Goal: Task Accomplishment & Management: Use online tool/utility

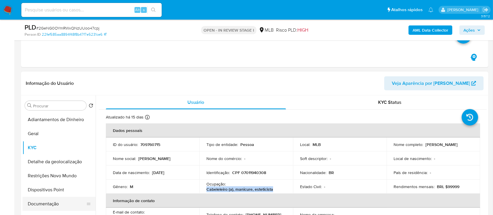
scroll to position [39, 0]
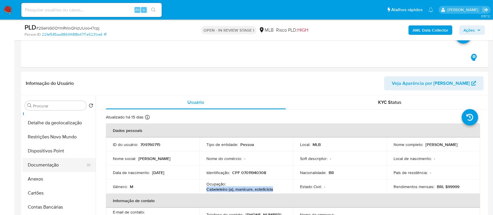
drag, startPoint x: 50, startPoint y: 165, endPoint x: 70, endPoint y: 155, distance: 22.7
click at [50, 165] on button "Documentação" at bounding box center [57, 165] width 68 height 14
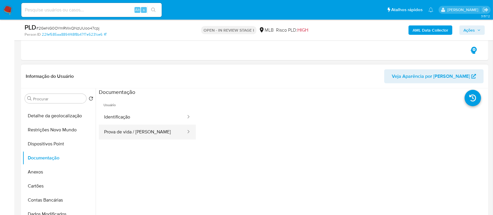
click at [134, 131] on button "Prova de vida / [PERSON_NAME]" at bounding box center [143, 132] width 88 height 15
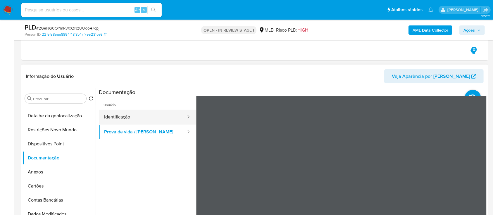
click at [136, 119] on button "Identificação" at bounding box center [143, 117] width 88 height 15
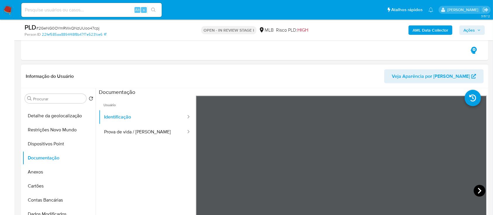
click at [478, 190] on icon at bounding box center [480, 191] width 4 height 6
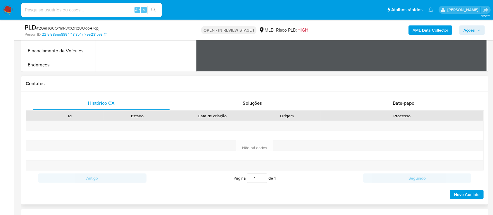
scroll to position [428, 0]
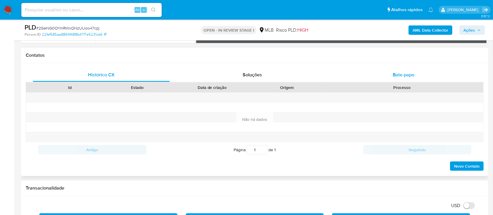
click at [407, 78] on div "Bate-papo" at bounding box center [403, 75] width 137 height 14
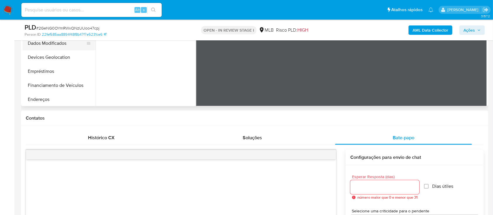
scroll to position [273, 0]
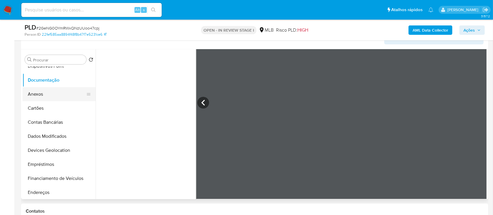
click at [30, 95] on button "Anexos" at bounding box center [57, 94] width 68 height 14
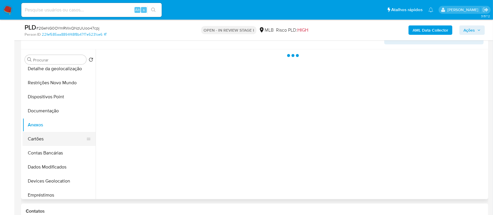
scroll to position [0, 0]
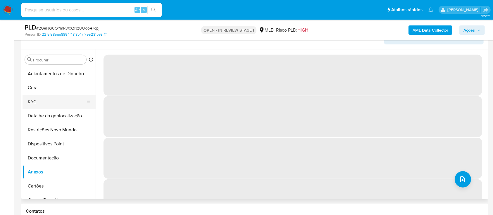
click at [38, 104] on button "KYC" at bounding box center [57, 102] width 68 height 14
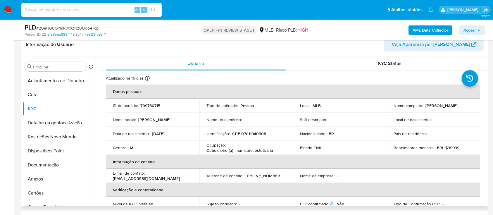
drag, startPoint x: 179, startPoint y: 133, endPoint x: 155, endPoint y: 132, distance: 23.4
click at [153, 131] on div "Data de nascimento : 09/09/2006" at bounding box center [152, 133] width 79 height 5
copy p "09/09/2006"
click at [58, 164] on button "Documentação" at bounding box center [59, 165] width 73 height 14
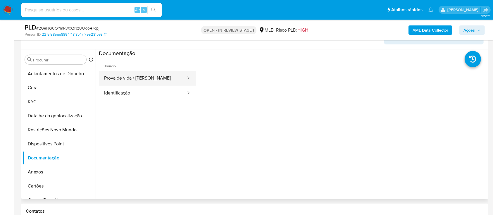
click at [131, 81] on button "Prova de vida / Selfie" at bounding box center [143, 78] width 88 height 15
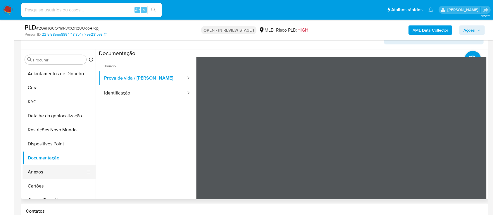
click at [39, 176] on button "Anexos" at bounding box center [57, 172] width 68 height 14
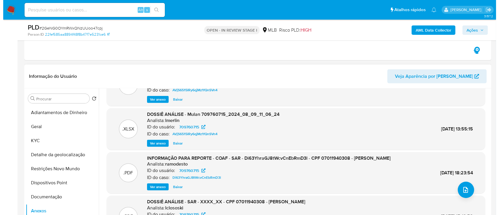
scroll to position [39, 0]
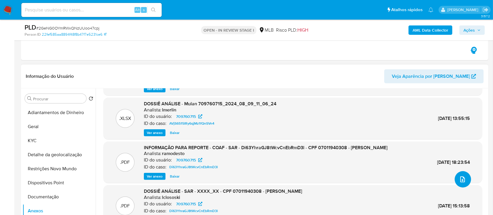
click at [461, 176] on icon "upload-file" at bounding box center [462, 179] width 7 height 7
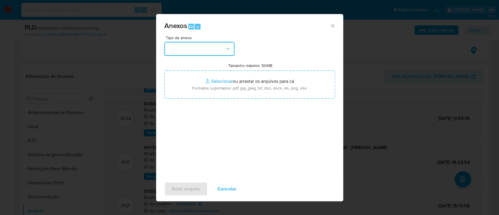
click at [189, 43] on button "button" at bounding box center [199, 49] width 70 height 14
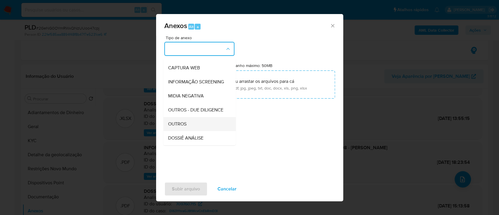
click at [174, 127] on span "OUTROS" at bounding box center [177, 124] width 18 height 6
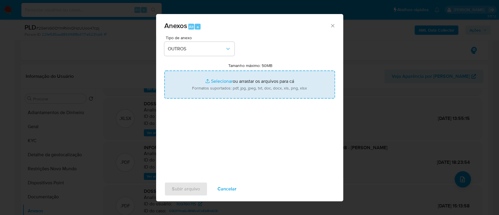
click at [218, 83] on input "Tamanho máximo: 50MB Selecionar arquivos" at bounding box center [249, 84] width 171 height 28
type input "C:\fakepath\2º SAR - xxx - CPF 07011940308 - DAVID KAUAN DA SILVA NASCIMENTO.pdf"
click at [219, 81] on input "Tamanho máximo: 50MB Selecionar arquivos" at bounding box center [249, 84] width 171 height 28
click at [221, 78] on input "Tamanho máximo: 50MB Selecionar arquivos" at bounding box center [249, 84] width 171 height 28
type input "C:\fakepath\Mulan 709760715_2025_09_02_13_56_39.xlsx"
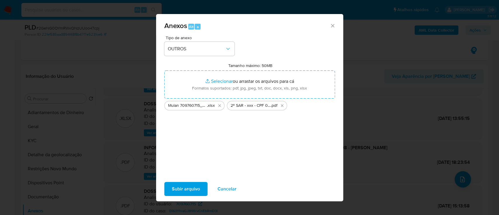
click at [183, 186] on span "Subir arquivo" at bounding box center [186, 188] width 28 height 13
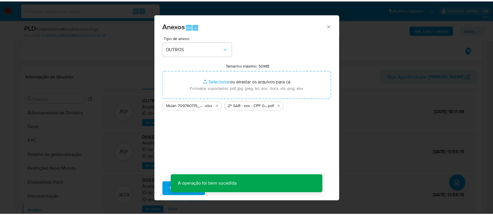
scroll to position [35, 0]
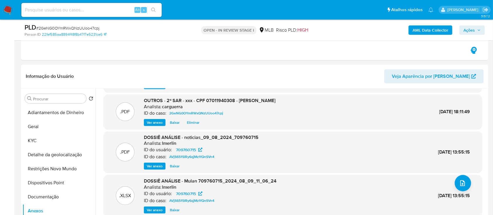
click at [470, 29] on span "Ações" at bounding box center [468, 29] width 11 height 9
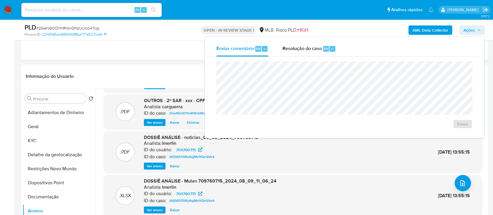
drag, startPoint x: 298, startPoint y: 50, endPoint x: 297, endPoint y: 61, distance: 10.7
click at [298, 50] on span "Resolução do caso" at bounding box center [301, 48] width 39 height 7
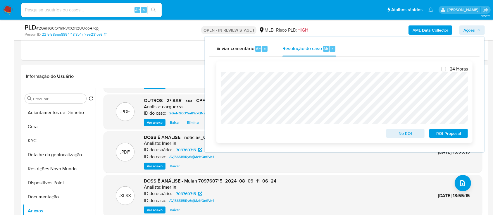
click at [447, 134] on span "ROI Proposal" at bounding box center [448, 133] width 30 height 8
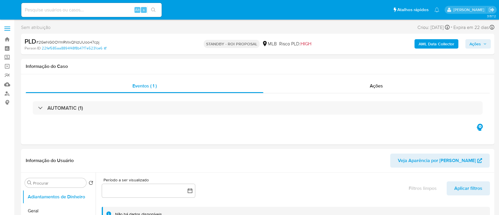
select select "10"
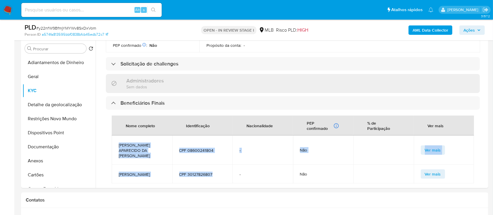
scroll to position [117, 0]
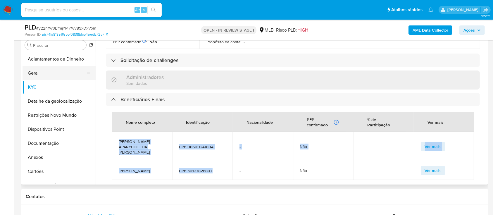
click at [48, 71] on button "Geral" at bounding box center [57, 73] width 68 height 14
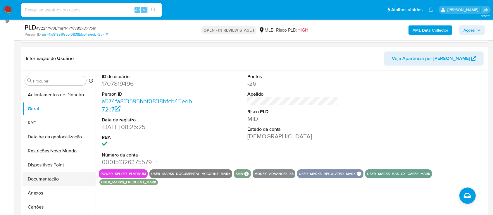
scroll to position [78, 0]
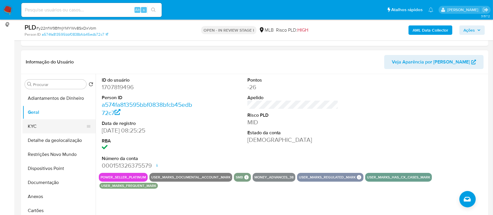
click at [31, 125] on button "KYC" at bounding box center [57, 126] width 68 height 14
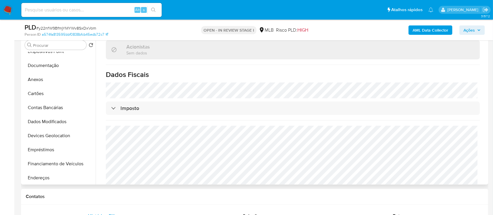
scroll to position [156, 0]
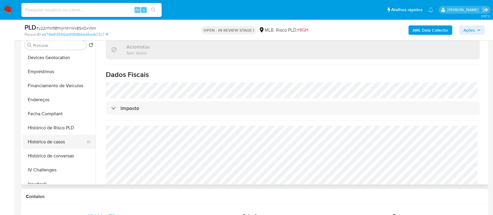
click at [54, 140] on button "Histórico de casos" at bounding box center [57, 142] width 68 height 14
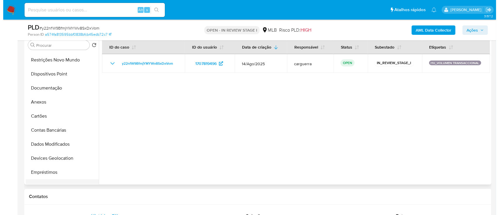
scroll to position [27, 0]
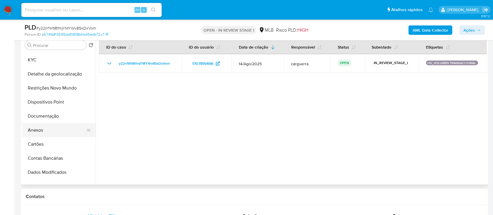
click at [44, 125] on button "Anexos" at bounding box center [57, 130] width 68 height 14
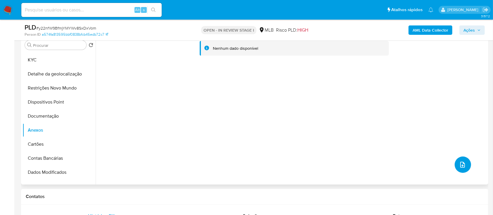
click at [459, 162] on icon "upload-file" at bounding box center [462, 164] width 7 height 7
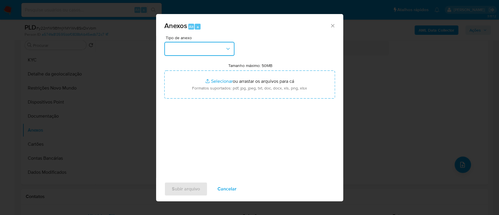
click at [191, 48] on button "button" at bounding box center [199, 49] width 70 height 14
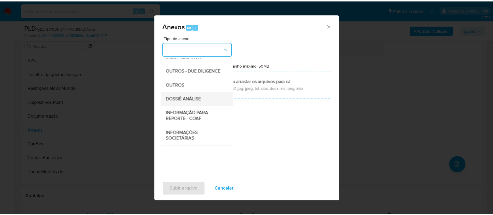
scroll to position [90, 0]
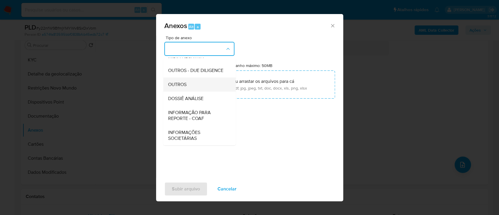
click at [184, 79] on div "OUTROS" at bounding box center [198, 84] width 60 height 14
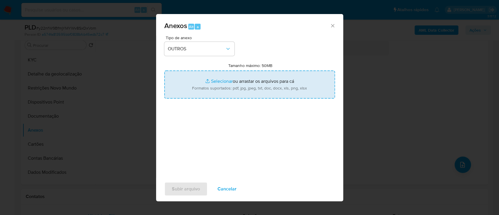
click at [213, 82] on input "Tamanho máximo: 50MB Selecionar arquivos" at bounding box center [249, 84] width 171 height 28
type input "C:\fakepath\SAR - xxx - CNPJ 11118435000313 - MINAS VALE ATACADISTA LTDA.pdf"
click at [265, 141] on div "Tipo de anexo OUTROS Tamanho máximo: 50MB Selecionar arquivos Selecionar ou arr…" at bounding box center [249, 105] width 171 height 138
click at [220, 80] on input "Tamanho máximo: 50MB Selecionar arquivos" at bounding box center [249, 84] width 171 height 28
type input "C:\fakepath\Mulan 1707819496_2025_09_02_14_25_19.xlsx"
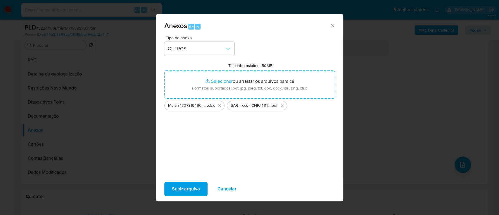
click at [192, 189] on span "Subir arquivo" at bounding box center [186, 188] width 28 height 13
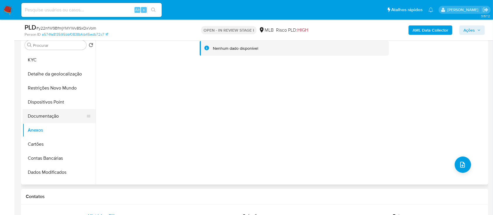
click at [49, 109] on button "Documentação" at bounding box center [57, 116] width 68 height 14
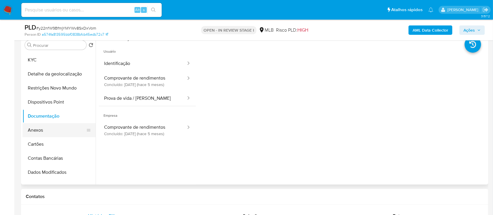
click at [36, 128] on button "Anexos" at bounding box center [57, 130] width 68 height 14
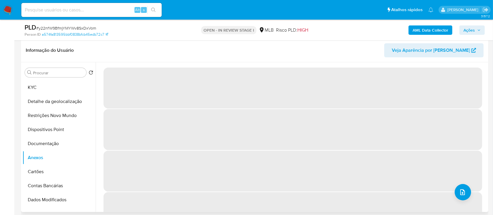
scroll to position [78, 0]
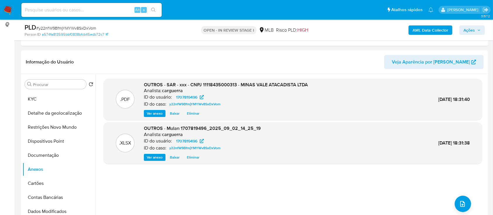
click at [477, 29] on icon "button" at bounding box center [479, 30] width 4 height 4
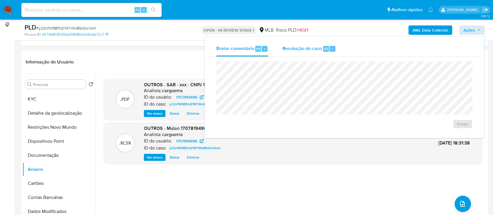
click at [313, 51] on span "Resolução do caso" at bounding box center [301, 48] width 39 height 7
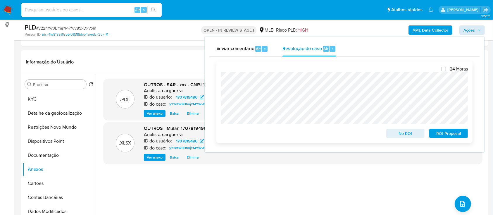
click at [407, 137] on span "No ROI" at bounding box center [405, 133] width 30 height 8
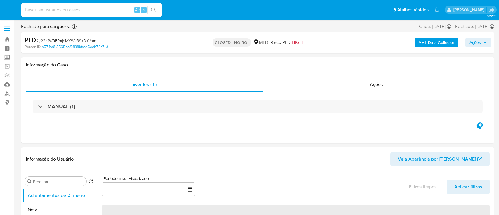
select select "10"
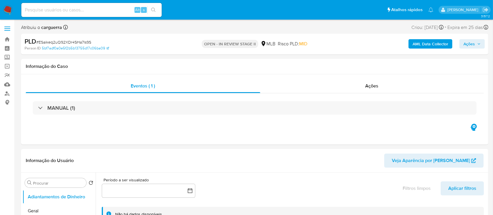
select select "10"
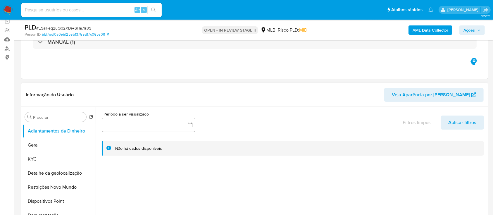
scroll to position [117, 0]
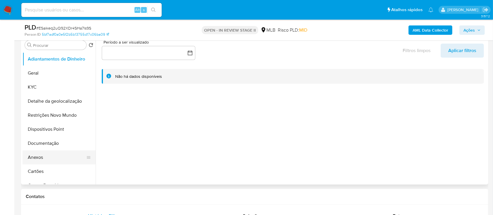
click at [46, 156] on button "Anexos" at bounding box center [57, 157] width 68 height 14
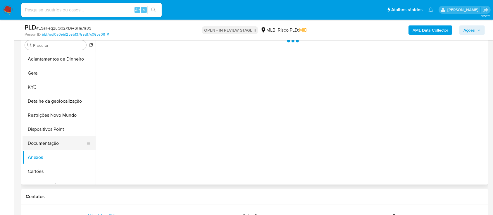
click at [47, 141] on button "Documentação" at bounding box center [57, 143] width 68 height 14
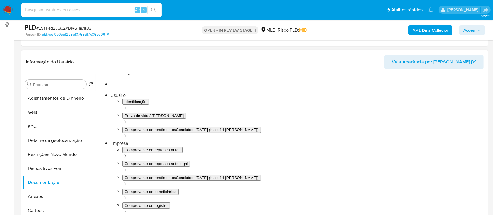
scroll to position [39, 0]
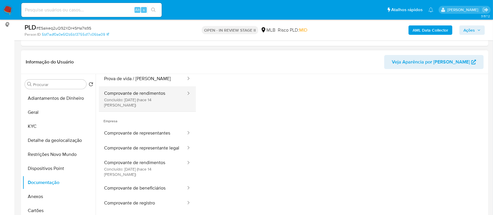
click at [136, 97] on button "Comprovante de rendimentos Concluído: 20/08/2025 (hace 14 días)" at bounding box center [143, 98] width 88 height 25
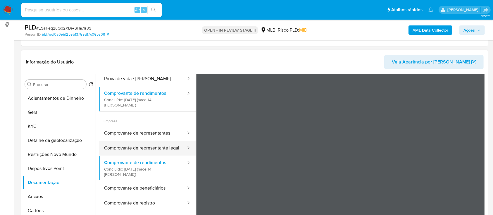
scroll to position [0, 0]
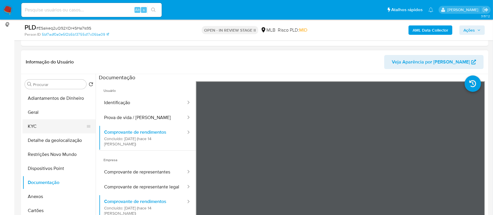
click at [34, 131] on button "KYC" at bounding box center [57, 126] width 68 height 14
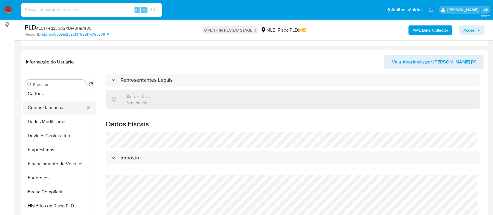
scroll to position [78, 0]
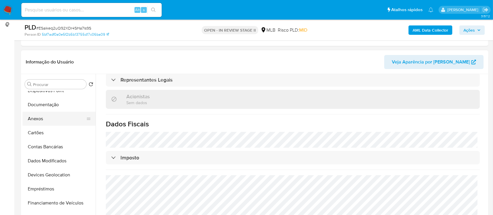
click at [32, 122] on button "Anexos" at bounding box center [57, 119] width 68 height 14
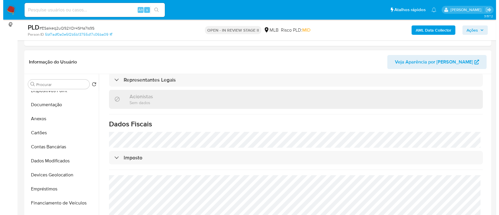
scroll to position [0, 0]
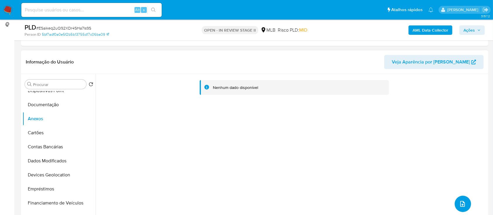
click at [459, 203] on icon "upload-file" at bounding box center [462, 203] width 7 height 7
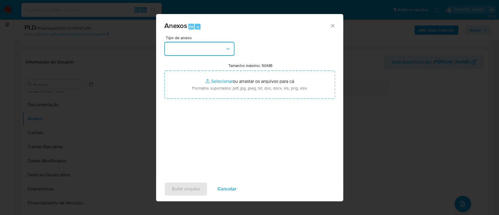
click at [200, 48] on button "button" at bounding box center [199, 49] width 70 height 14
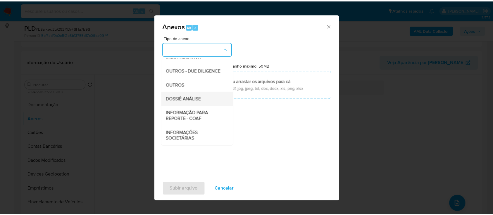
scroll to position [90, 0]
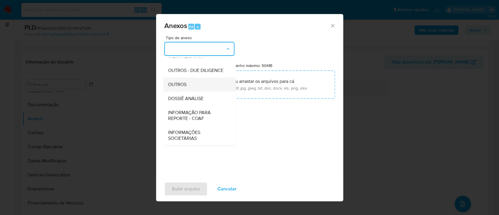
click at [189, 86] on div "OUTROS" at bounding box center [198, 84] width 60 height 14
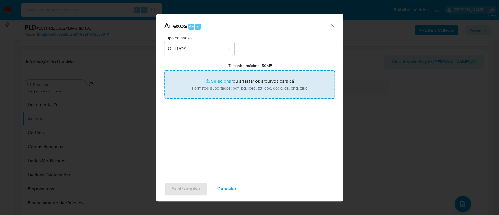
click at [216, 82] on input "Tamanho máximo: 50MB Selecionar arquivos" at bounding box center [249, 84] width 171 height 28
type input "C:\fakepath\SAR - xxx - CNPJ 42319375000240 - AIZE LOJA DIGITAL LTDA.pdf"
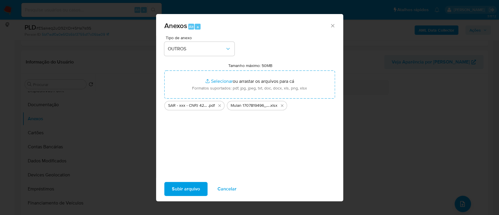
click at [184, 189] on span "Subir arquivo" at bounding box center [186, 188] width 28 height 13
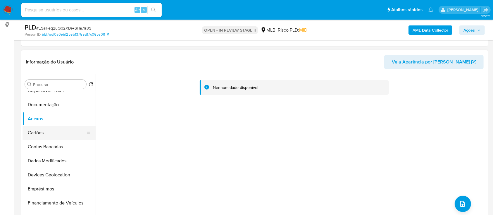
click at [30, 130] on button "Cartões" at bounding box center [57, 133] width 68 height 14
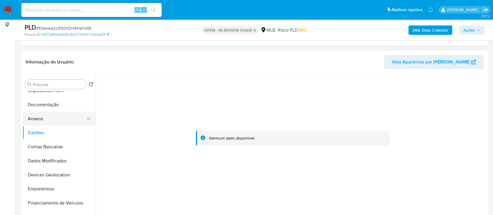
click at [39, 117] on button "Anexos" at bounding box center [57, 119] width 68 height 14
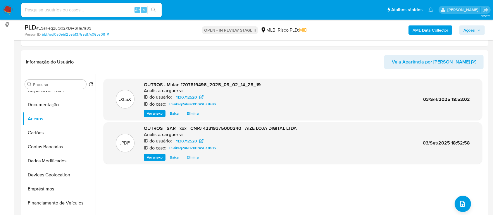
click at [469, 25] on div "AML Data Collector Ações" at bounding box center [409, 30] width 152 height 14
click at [468, 32] on span "Ações" at bounding box center [468, 29] width 11 height 9
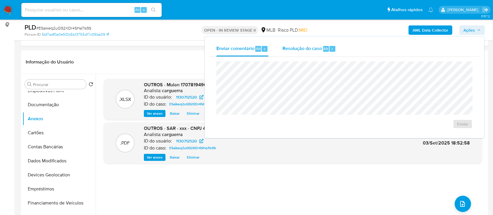
click at [293, 51] on span "Resolução do caso" at bounding box center [301, 48] width 39 height 7
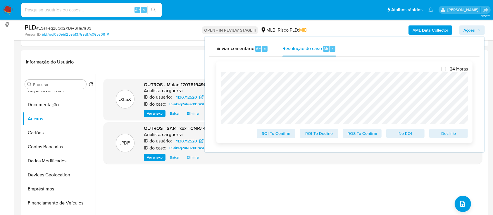
click at [402, 136] on span "No ROI" at bounding box center [405, 133] width 30 height 8
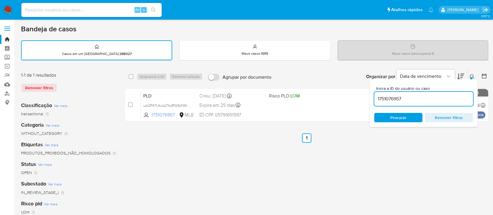
click at [442, 117] on span "Remover filtros" at bounding box center [449, 117] width 40 height 8
click at [446, 117] on span "Remover filtros" at bounding box center [449, 117] width 40 height 8
click at [160, 155] on div "select-all-cases-checkbox Asignarme a mí Remover seleção Agrupar por documento …" at bounding box center [306, 195] width 363 height 257
click at [8, 48] on link "Painel" at bounding box center [35, 48] width 70 height 9
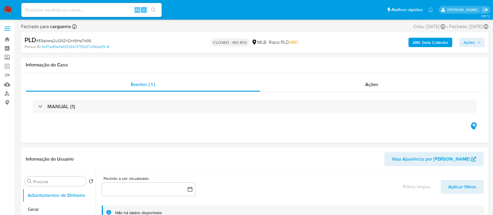
select select "10"
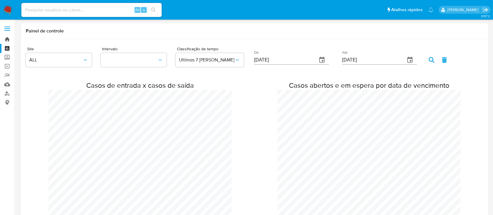
click at [6, 39] on link "Bandeja" at bounding box center [35, 39] width 70 height 9
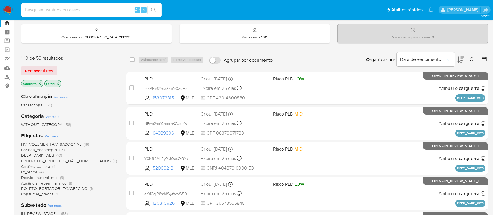
scroll to position [39, 0]
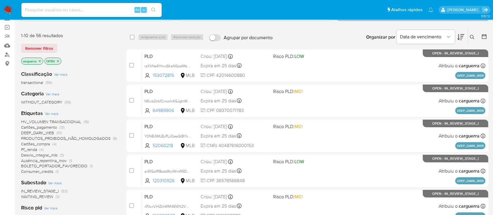
click at [54, 123] on span "HV_VOLUMEN TRANSACCIONAL" at bounding box center [51, 122] width 60 height 6
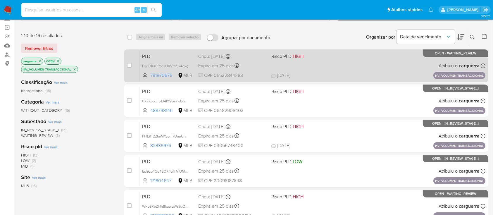
click at [330, 73] on span "[DATE] [DATE] 18:26" at bounding box center [341, 75] width 141 height 6
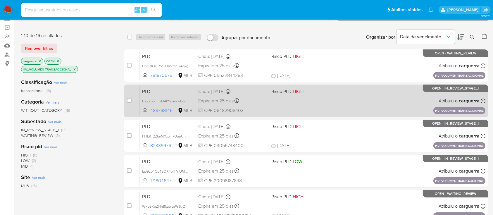
click at [387, 106] on div "PLD 072XopIjFIxbl4IY9GsYwbdu 488798146 MLB Risco PLD: HIGH Criou: [DATE] Criou:…" at bounding box center [312, 101] width 345 height 30
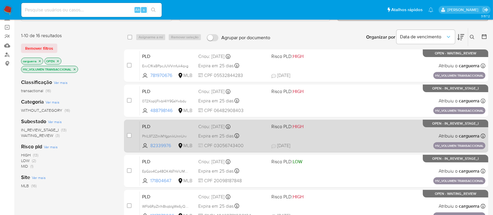
click at [390, 149] on div "PLD PhlL9T2ZlniMYgpnikUnnUrv 82339976 MLB Risco PLD: HIGH Criou: [DATE] Criou: …" at bounding box center [312, 136] width 345 height 30
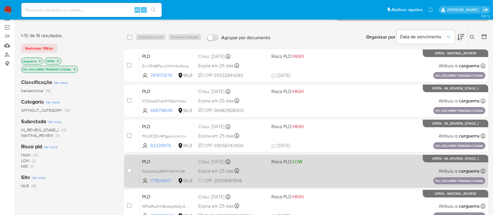
click at [345, 172] on div "PLD EpGzo4Cp48OK4bThViUMypq4 171804647 MLB Risco PLD: LOW Criou: [DATE] Criou: …" at bounding box center [312, 171] width 345 height 30
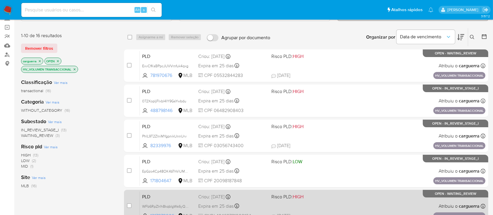
click at [372, 203] on div "PLD WFb6RpZIrlh8kqbIgWs6yQSH 1317979006 MLB Risco PLD: HIGH Criou: [DATE] Criou…" at bounding box center [312, 206] width 345 height 30
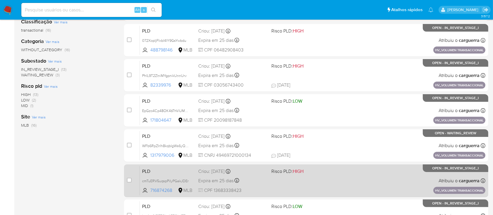
scroll to position [117, 0]
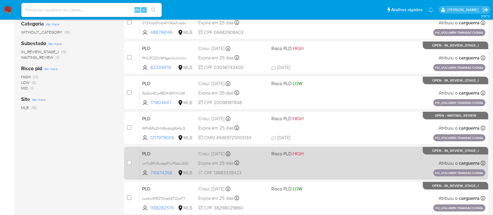
click at [401, 172] on div "PLD cmTuERV5uqspPiIyPGakJDEr 716874268 MLB Risco PLD: HIGH Criou: [DATE] Criou:…" at bounding box center [312, 163] width 345 height 30
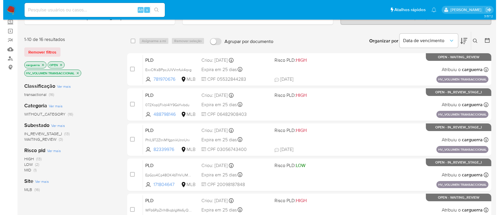
scroll to position [39, 0]
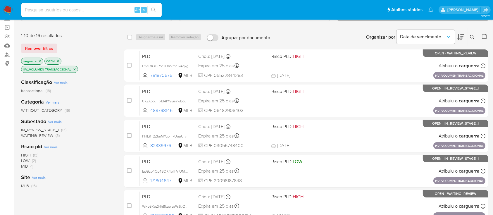
click at [74, 68] on icon "close-filter" at bounding box center [75, 70] width 4 height 4
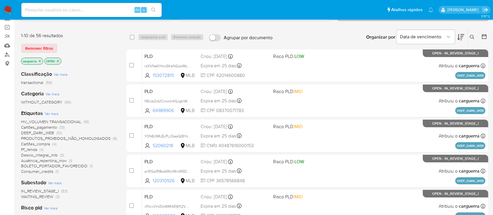
click at [41, 148] on span "(4)" at bounding box center [41, 149] width 4 height 6
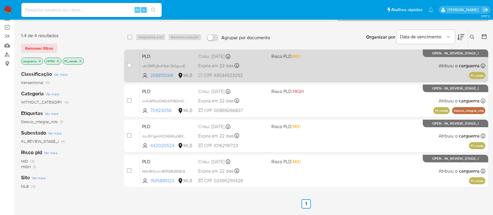
click at [307, 68] on div "PLD vAr2MRL8wK6dniTe0guwEyXT 268815068 MLB Risco PLD: MID Criou: [DATE] Criou: …" at bounding box center [312, 66] width 345 height 30
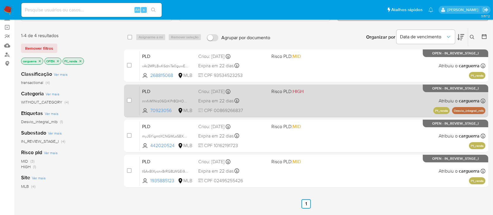
click at [303, 103] on div "PLD nrxfvM1Nrz06QrKPr8QHOTWO 70923056 MLB Risco PLD: HIGH Criou: [DATE] Criou: …" at bounding box center [312, 101] width 345 height 30
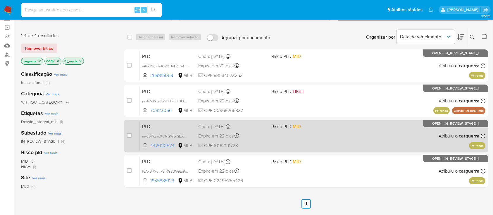
click at [336, 130] on div "PLD myJ5YigmtXCNGWLsSBXHPhF1 442020524 MLB Risco PLD: MID Criou: [DATE] Criou: …" at bounding box center [312, 136] width 345 height 30
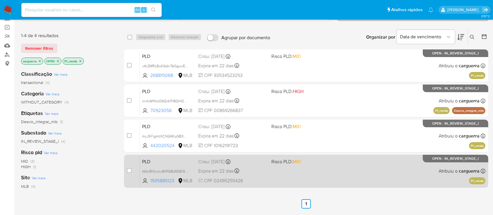
click at [363, 167] on div "PLD t6AxBIXycnx8rRG8LWGEi9qm 1935885123 MLB Risco PLD: MID Criou: [DATE] Criou:…" at bounding box center [312, 171] width 345 height 30
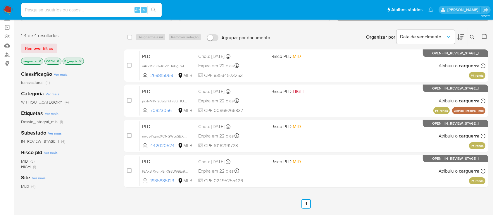
click at [77, 58] on p "Pf_renda" at bounding box center [73, 61] width 21 height 6
click at [81, 60] on icon "close-filter" at bounding box center [81, 61] width 4 height 4
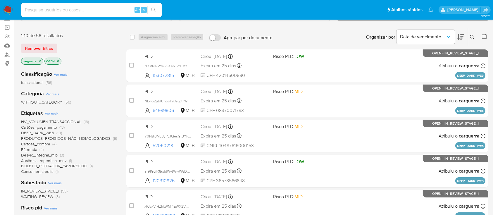
click at [54, 113] on span "Ver mais" at bounding box center [52, 113] width 14 height 5
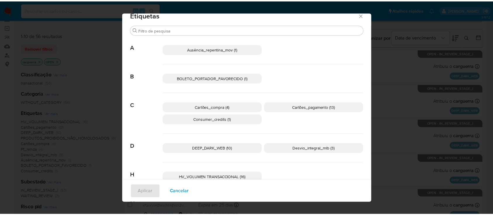
scroll to position [8, 0]
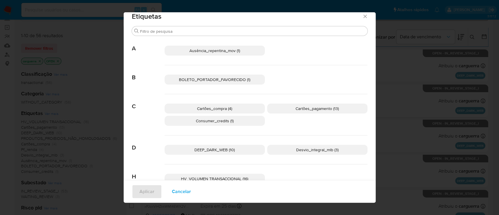
click at [362, 18] on icon "Fechar" at bounding box center [365, 16] width 6 height 6
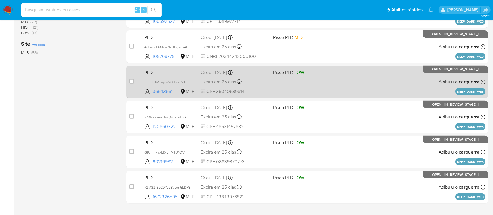
scroll to position [246, 0]
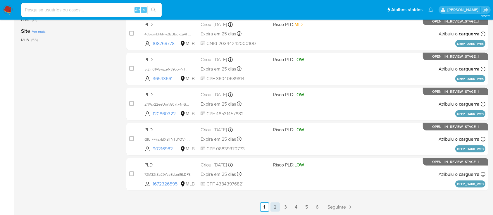
click at [273, 205] on link "2" at bounding box center [274, 206] width 9 height 9
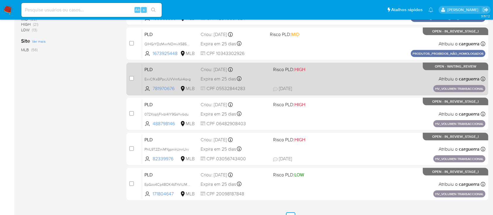
scroll to position [246, 0]
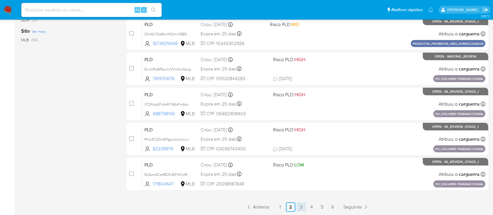
click at [300, 208] on link "3" at bounding box center [300, 206] width 9 height 9
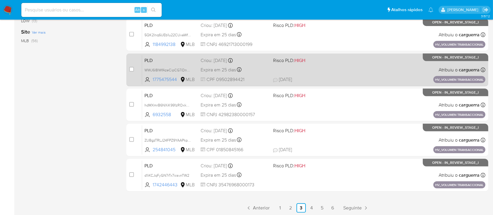
scroll to position [246, 0]
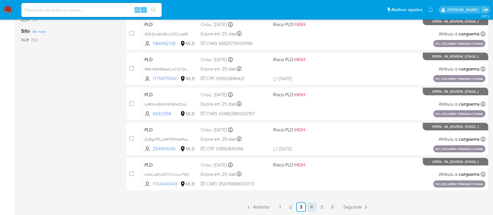
click at [310, 207] on link "4" at bounding box center [311, 206] width 9 height 9
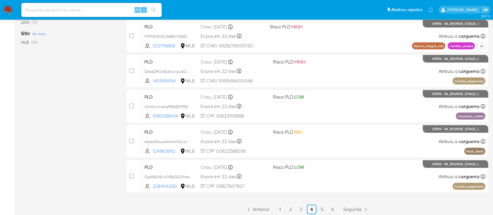
scroll to position [246, 0]
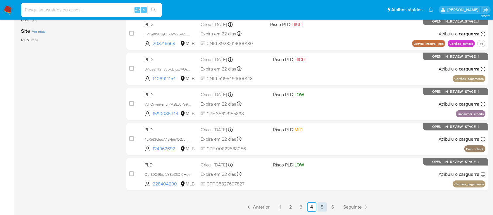
click at [323, 205] on link "5" at bounding box center [321, 206] width 9 height 9
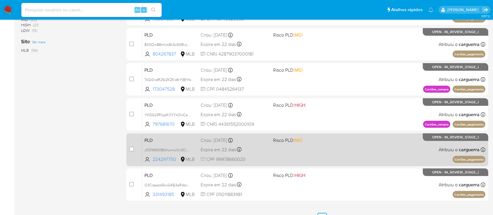
scroll to position [246, 0]
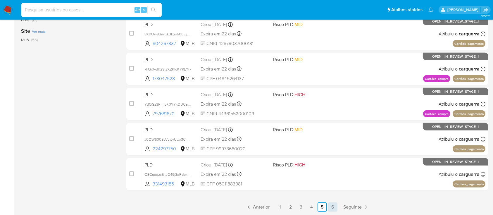
click at [331, 209] on link "6" at bounding box center [332, 206] width 9 height 9
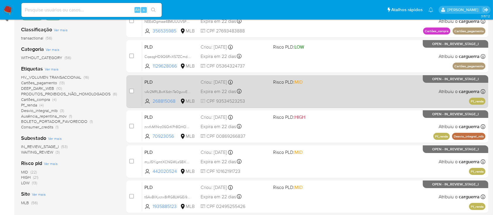
scroll to position [117, 0]
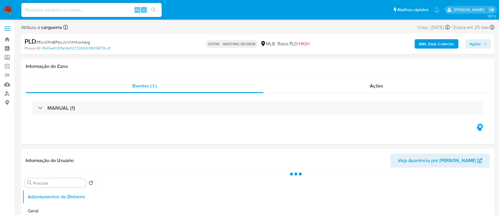
select select "10"
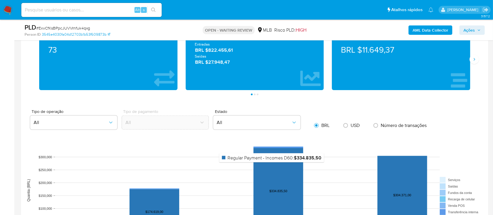
scroll to position [545, 0]
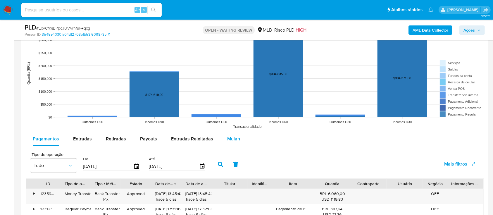
click at [230, 141] on span "Mulan" at bounding box center [233, 138] width 13 height 7
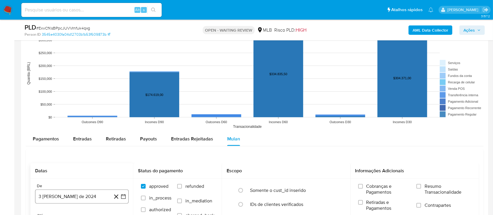
click at [121, 197] on icon "button" at bounding box center [123, 196] width 5 height 5
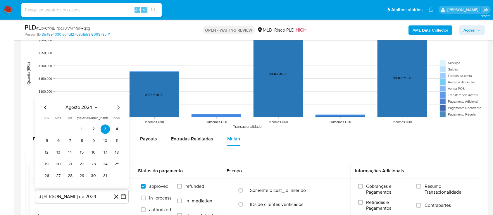
click at [95, 109] on button "agosto 2024" at bounding box center [82, 107] width 32 height 6
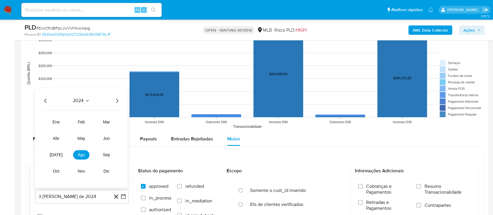
click at [112, 99] on div "2024" at bounding box center [81, 100] width 78 height 7
click at [115, 97] on icon "Año siguiente" at bounding box center [116, 100] width 7 height 7
click at [56, 154] on span "[DATE]" at bounding box center [56, 154] width 13 height 5
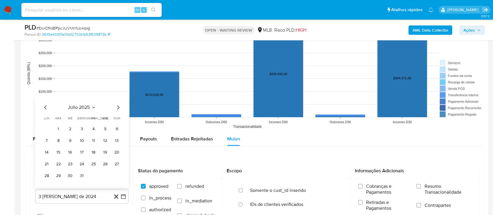
click at [60, 126] on button "1" at bounding box center [58, 128] width 9 height 9
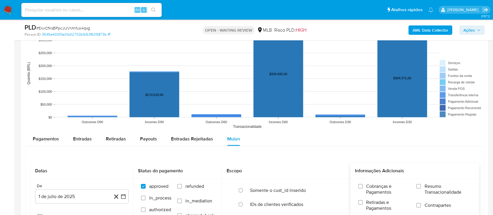
click at [415, 184] on div "Cobranças e Pagamentos Retiradas e Pagamentos Clabe (MLM) / Pix (MLB) Vendas Po…" at bounding box center [414, 212] width 119 height 58
click at [419, 186] on input "Resumo Transacionalidade" at bounding box center [418, 186] width 5 height 5
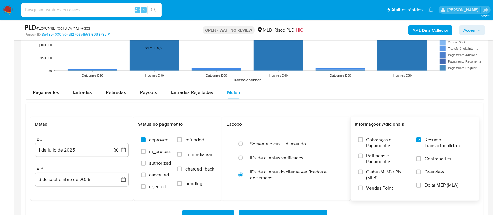
scroll to position [701, 0]
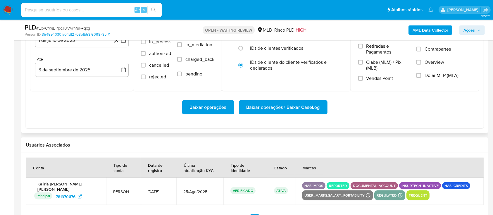
click at [277, 106] on span "Baixar operações + Baixar CaseLog" at bounding box center [282, 107] width 73 height 13
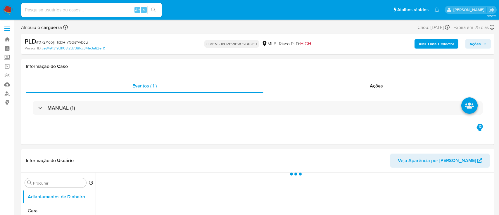
select select "10"
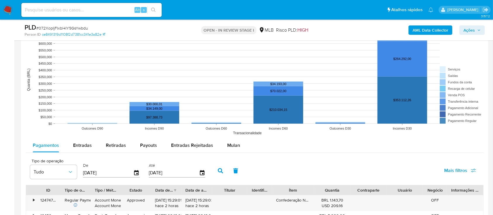
scroll to position [545, 0]
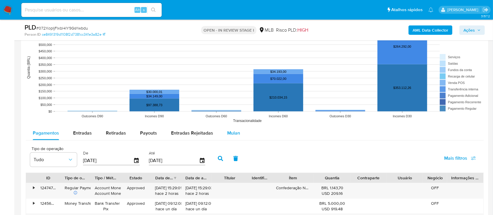
click at [234, 134] on span "Mulan" at bounding box center [233, 132] width 13 height 7
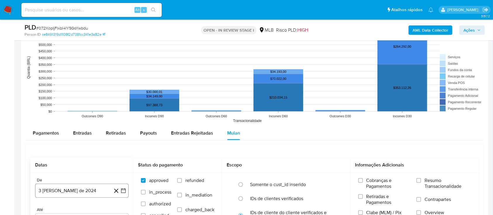
click at [122, 189] on icon "button" at bounding box center [123, 191] width 6 height 6
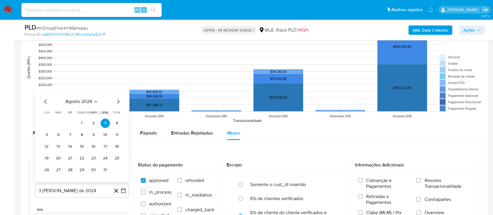
click at [94, 102] on icon "Seleccionar mes y año" at bounding box center [96, 101] width 5 height 5
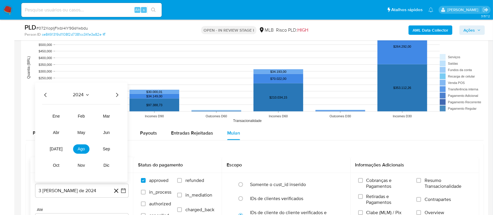
click at [115, 93] on icon "Año siguiente" at bounding box center [116, 94] width 7 height 7
click at [60, 151] on button "[DATE]" at bounding box center [56, 148] width 16 height 9
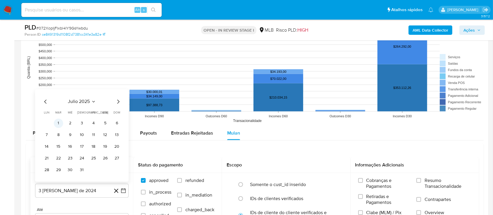
click at [63, 122] on button "1" at bounding box center [58, 123] width 9 height 9
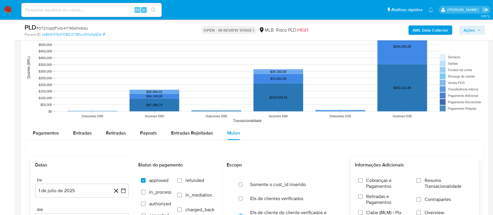
click at [423, 181] on label "Resumo Transacionalidade" at bounding box center [443, 186] width 55 height 19
click at [421, 181] on input "Resumo Transacionalidade" at bounding box center [418, 180] width 5 height 5
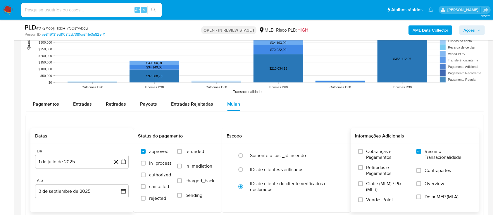
scroll to position [662, 0]
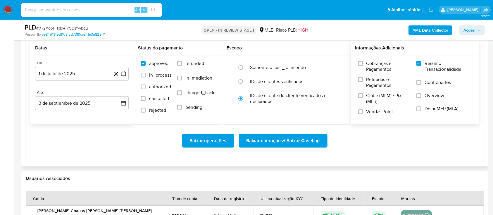
click at [304, 141] on span "Baixar operações + Baixar CaseLog" at bounding box center [282, 140] width 73 height 13
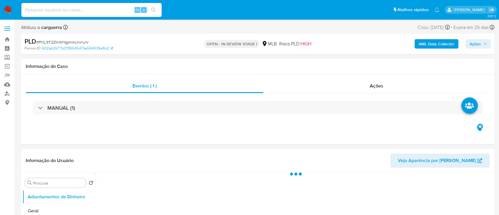
select select "10"
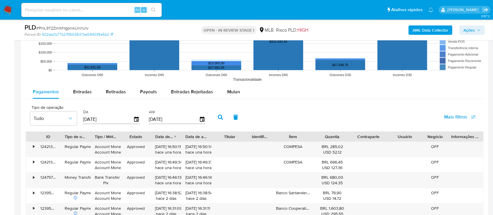
scroll to position [623, 0]
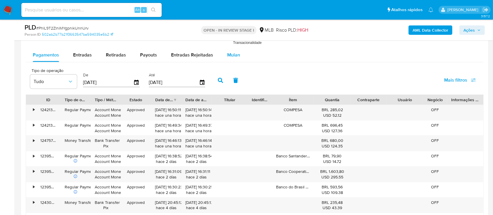
click at [224, 54] on button "Mulan" at bounding box center [233, 55] width 27 height 14
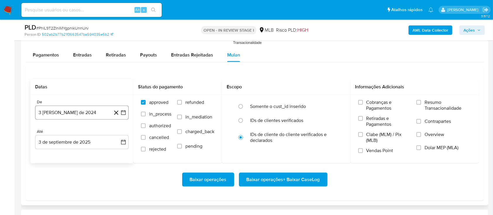
click at [124, 112] on icon "button" at bounding box center [123, 113] width 6 height 6
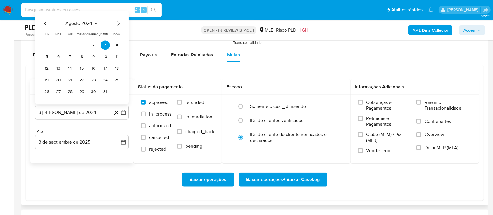
click at [94, 24] on icon "Seleccionar mes y año" at bounding box center [96, 23] width 5 height 5
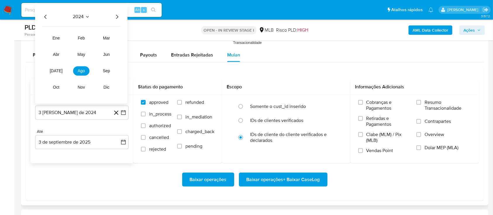
click at [114, 17] on icon "Año siguiente" at bounding box center [116, 16] width 7 height 7
click at [54, 71] on span "[DATE]" at bounding box center [56, 71] width 13 height 5
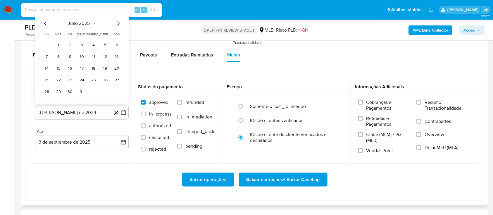
click at [58, 47] on button "1" at bounding box center [58, 45] width 9 height 9
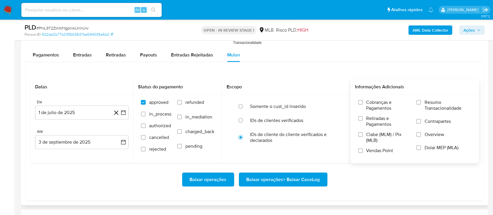
click at [428, 107] on span "Resumo Transacionalidade" at bounding box center [447, 105] width 47 height 12
click at [421, 105] on input "Resumo Transacionalidade" at bounding box center [418, 102] width 5 height 5
click at [299, 176] on span "Baixar operações + Baixar CaseLog" at bounding box center [282, 179] width 73 height 13
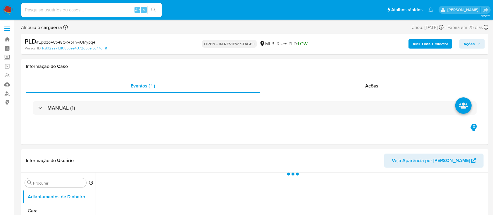
select select "10"
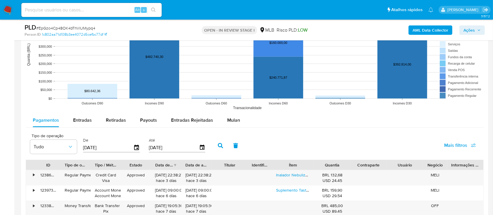
scroll to position [623, 0]
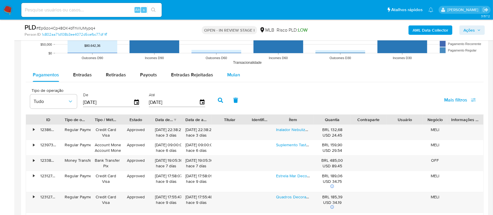
click at [238, 78] on button "Mulan" at bounding box center [233, 75] width 27 height 14
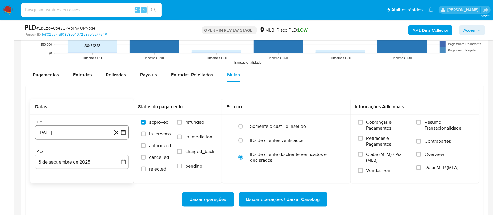
click at [123, 130] on icon "button" at bounding box center [123, 132] width 6 height 6
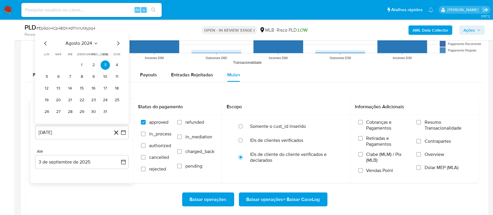
click at [97, 42] on icon "Seleccionar mes y año" at bounding box center [96, 43] width 5 height 5
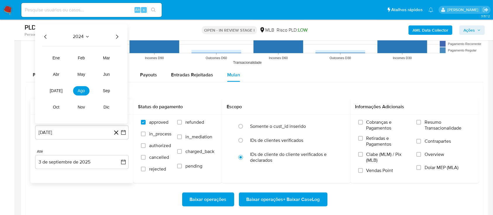
click at [117, 36] on icon "Año siguiente" at bounding box center [116, 36] width 7 height 7
click at [57, 87] on button "[DATE]" at bounding box center [56, 90] width 16 height 9
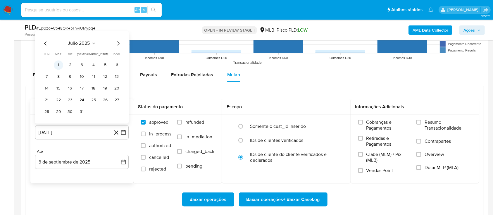
click at [59, 62] on button "1" at bounding box center [58, 64] width 9 height 9
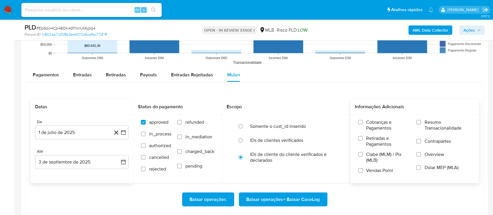
click at [440, 123] on span "Resumo Transacionalidade" at bounding box center [447, 125] width 47 height 12
click at [421, 123] on input "Resumo Transacionalidade" at bounding box center [418, 122] width 5 height 5
click at [298, 196] on span "Baixar operações + Baixar CaseLog" at bounding box center [282, 199] width 73 height 13
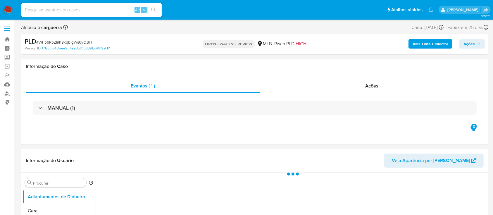
select select "10"
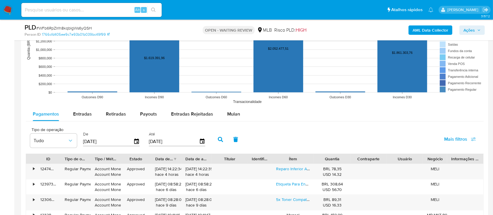
scroll to position [585, 0]
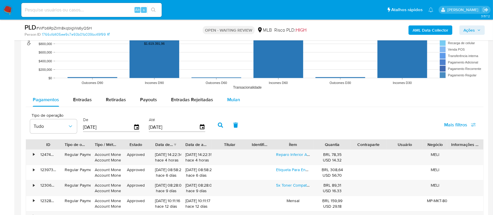
click at [227, 98] on span "Mulan" at bounding box center [233, 99] width 13 height 7
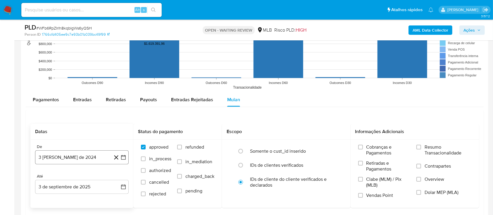
click at [122, 156] on icon "button" at bounding box center [123, 157] width 6 height 6
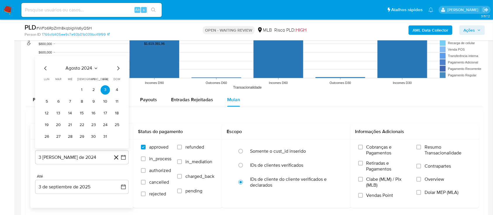
click at [96, 67] on icon "Seleccionar mes y año" at bounding box center [96, 68] width 5 height 5
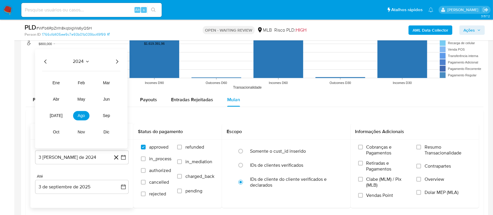
click at [115, 62] on icon "Año siguiente" at bounding box center [116, 61] width 7 height 7
click at [52, 114] on button "[DATE]" at bounding box center [56, 115] width 16 height 9
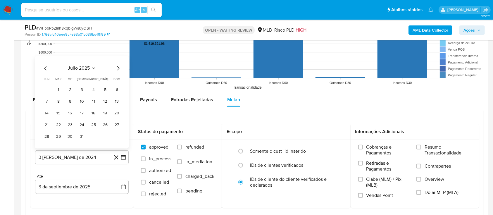
click at [59, 89] on button "1" at bounding box center [58, 89] width 9 height 9
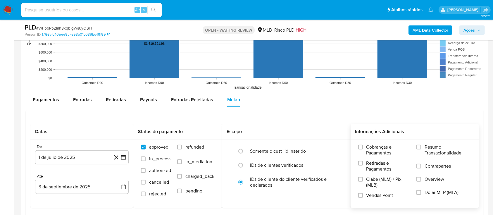
click at [425, 146] on label "Resumo Transacionalidade" at bounding box center [443, 153] width 55 height 19
click at [421, 146] on input "Resumo Transacionalidade" at bounding box center [418, 147] width 5 height 5
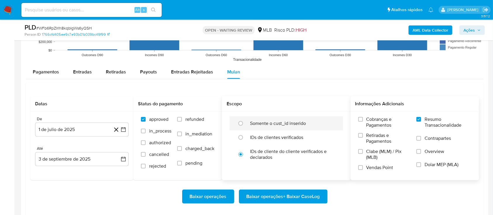
scroll to position [662, 0]
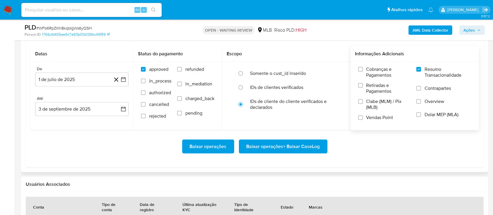
click at [301, 144] on span "Baixar operações + Baixar CaseLog" at bounding box center [282, 146] width 73 height 13
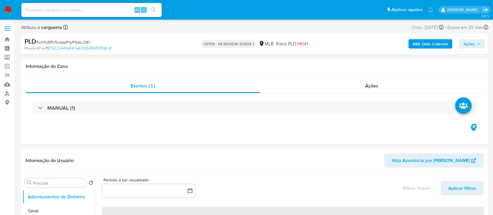
select select "10"
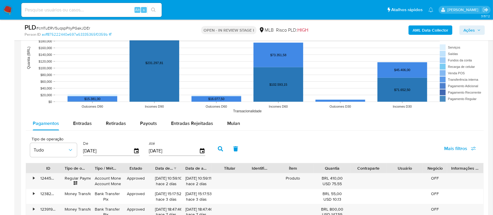
scroll to position [545, 0]
click at [233, 123] on span "Mulan" at bounding box center [233, 123] width 13 height 7
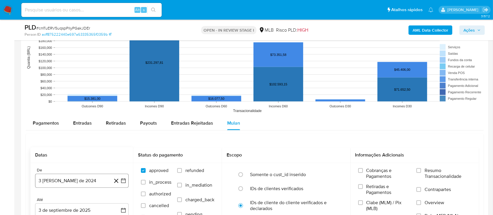
click at [121, 178] on icon "button" at bounding box center [123, 181] width 6 height 6
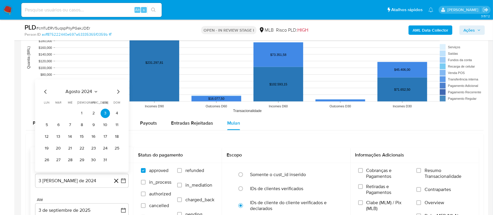
click at [116, 90] on icon "Mes siguiente" at bounding box center [118, 91] width 7 height 7
click at [98, 79] on icon "Seleccionar mes y año" at bounding box center [100, 80] width 5 height 5
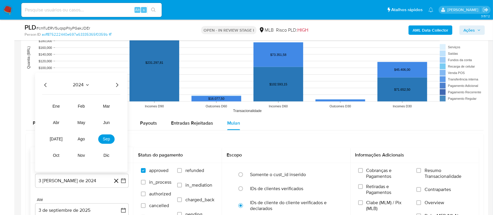
click at [117, 84] on icon "Año siguiente" at bounding box center [117, 85] width 2 height 4
click at [56, 138] on span "[DATE]" at bounding box center [56, 139] width 13 height 5
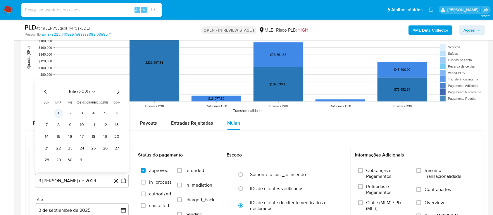
click at [60, 113] on button "1" at bounding box center [58, 113] width 9 height 9
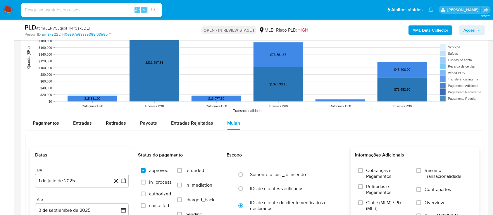
drag, startPoint x: 434, startPoint y: 173, endPoint x: 410, endPoint y: 165, distance: 25.2
click at [434, 174] on span "Resumo Transacionalidade" at bounding box center [447, 173] width 47 height 12
click at [421, 173] on input "Resumo Transacionalidade" at bounding box center [418, 170] width 5 height 5
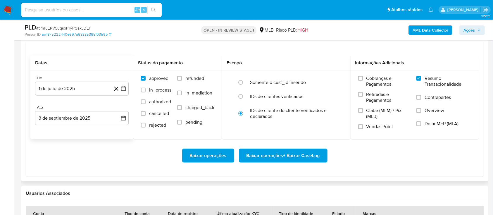
scroll to position [662, 0]
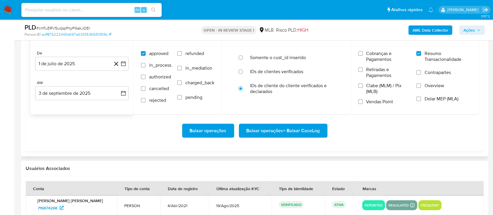
click at [306, 133] on span "Baixar operações + Baixar CaseLog" at bounding box center [282, 130] width 73 height 13
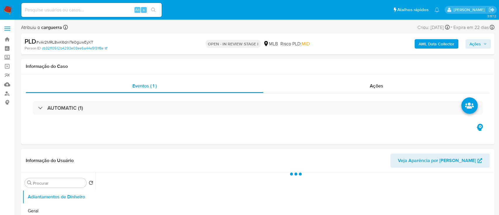
select select "10"
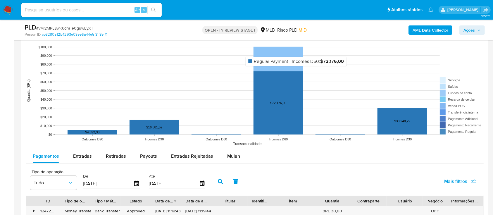
scroll to position [545, 0]
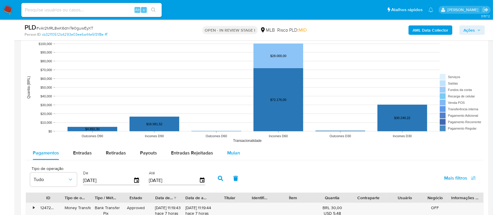
click at [232, 153] on span "Mulan" at bounding box center [233, 152] width 13 height 7
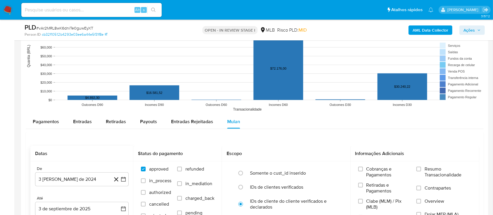
scroll to position [623, 0]
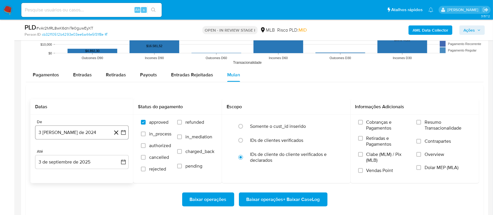
click at [123, 131] on icon "button" at bounding box center [123, 132] width 6 height 6
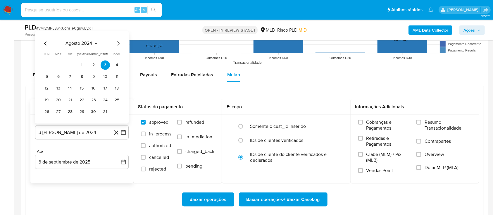
click at [95, 43] on icon "Seleccionar mes y año" at bounding box center [96, 43] width 5 height 5
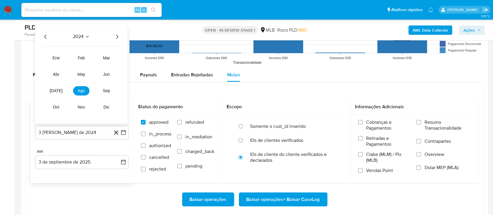
click at [120, 33] on icon "Año siguiente" at bounding box center [116, 36] width 7 height 7
click at [51, 91] on button "[DATE]" at bounding box center [56, 90] width 16 height 9
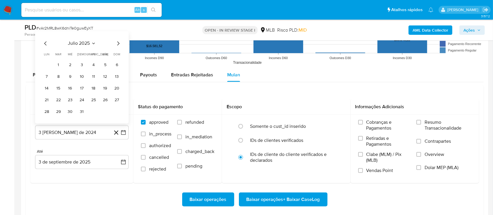
click at [58, 65] on button "1" at bounding box center [58, 64] width 9 height 9
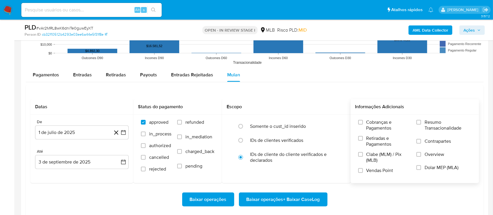
click at [425, 119] on span "Resumo Transacionalidade" at bounding box center [447, 125] width 47 height 12
click at [421, 120] on input "Resumo Transacionalidade" at bounding box center [418, 122] width 5 height 5
click at [269, 199] on span "Baixar operações + Baixar CaseLog" at bounding box center [282, 199] width 73 height 13
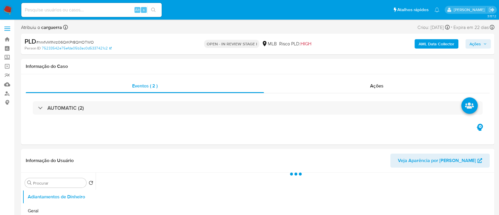
select select "10"
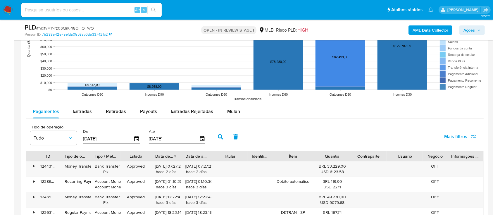
scroll to position [585, 0]
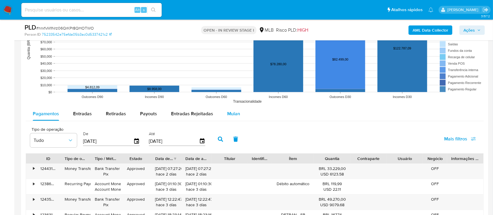
click at [231, 111] on span "Mulan" at bounding box center [233, 113] width 13 height 7
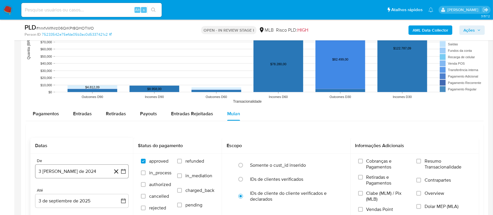
click at [122, 169] on icon "button" at bounding box center [123, 171] width 6 height 6
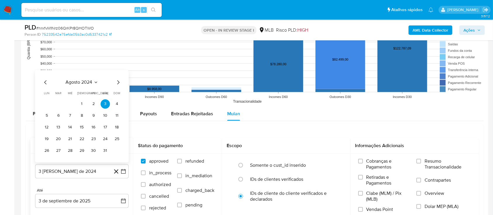
click at [94, 79] on button "agosto 2024" at bounding box center [82, 82] width 32 height 6
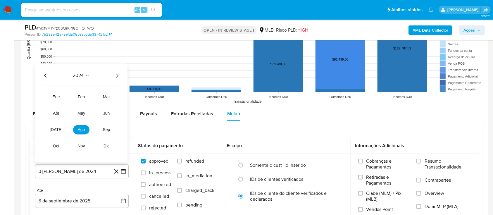
click at [118, 75] on icon "Año siguiente" at bounding box center [116, 75] width 7 height 7
click at [54, 129] on span "[DATE]" at bounding box center [56, 129] width 13 height 5
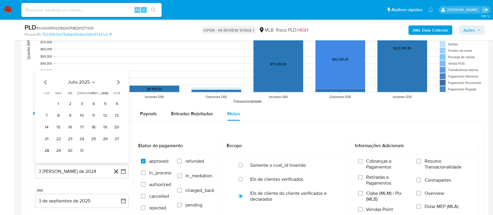
drag, startPoint x: 60, startPoint y: 105, endPoint x: 64, endPoint y: 106, distance: 4.2
click at [60, 105] on button "1" at bounding box center [58, 103] width 9 height 9
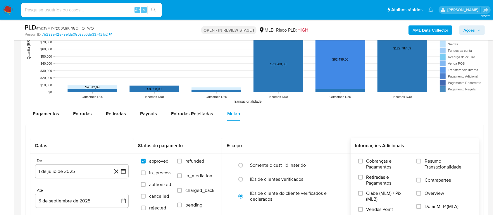
click at [433, 161] on span "Resumo Transacionalidade" at bounding box center [447, 164] width 47 height 12
click at [421, 161] on input "Resumo Transacionalidade" at bounding box center [418, 161] width 5 height 5
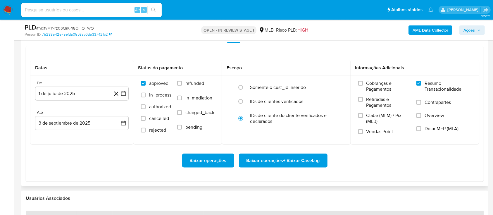
click at [314, 159] on span "Baixar operações + Baixar CaseLog" at bounding box center [282, 160] width 73 height 13
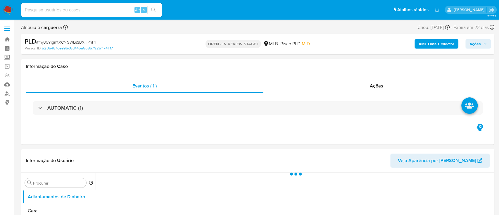
select select "10"
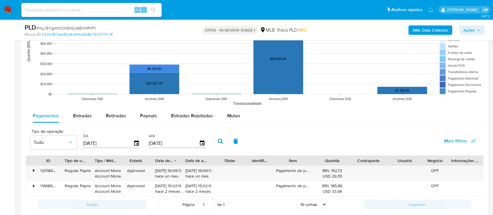
scroll to position [585, 0]
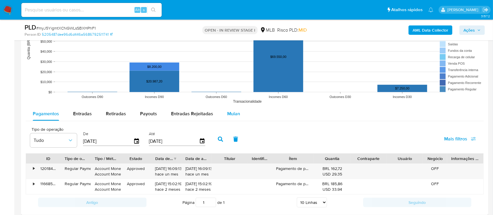
click at [231, 115] on span "Mulan" at bounding box center [233, 113] width 13 height 7
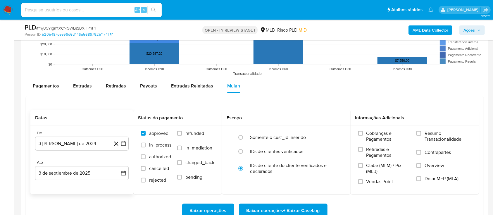
scroll to position [623, 0]
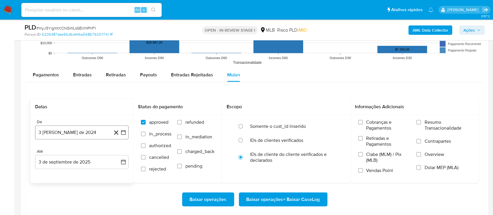
click at [123, 131] on icon "button" at bounding box center [123, 132] width 6 height 6
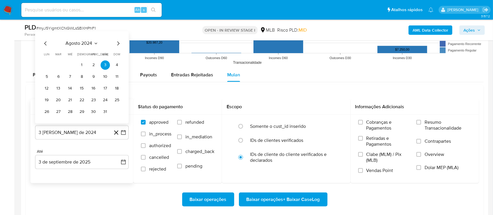
click at [92, 42] on span "agosto 2024" at bounding box center [79, 43] width 27 height 6
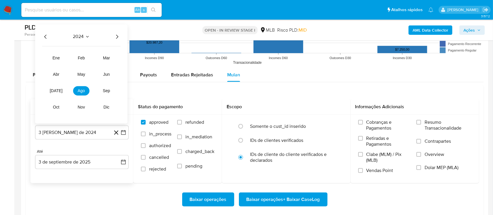
click at [116, 35] on icon "Año siguiente" at bounding box center [116, 36] width 7 height 7
click at [56, 90] on span "[DATE]" at bounding box center [56, 90] width 13 height 5
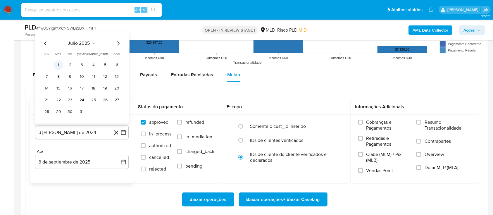
click at [58, 66] on button "1" at bounding box center [58, 64] width 9 height 9
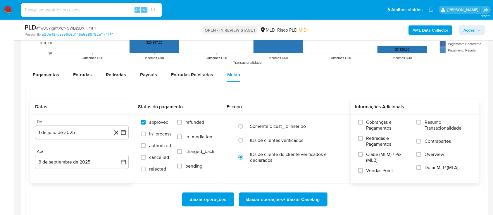
click at [426, 122] on span "Resumo Transacionalidade" at bounding box center [447, 125] width 47 height 12
click at [421, 122] on input "Resumo Transacionalidade" at bounding box center [418, 122] width 5 height 5
click at [290, 201] on span "Baixar operações + Baixar CaseLog" at bounding box center [282, 199] width 73 height 13
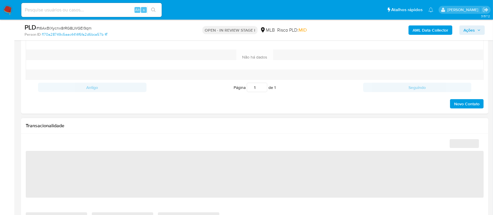
select select "10"
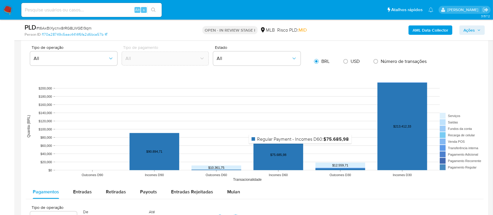
scroll to position [585, 0]
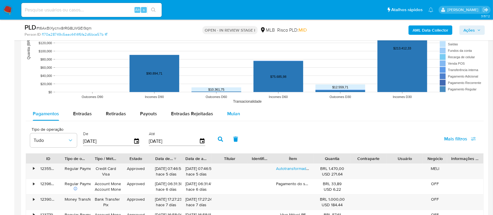
click at [230, 115] on span "Mulan" at bounding box center [233, 113] width 13 height 7
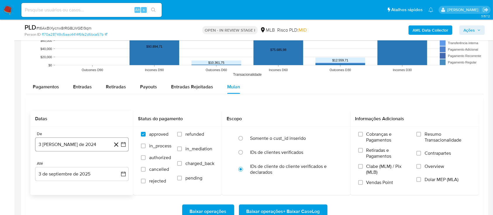
scroll to position [623, 0]
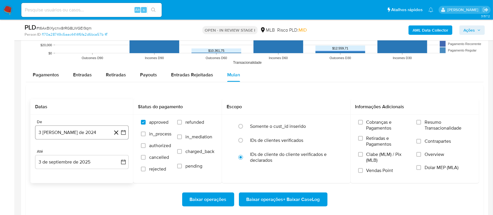
click at [122, 129] on button "3 [PERSON_NAME] de 2024" at bounding box center [82, 132] width 94 height 14
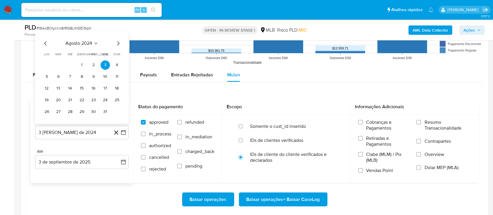
click at [94, 42] on icon "Seleccionar mes y año" at bounding box center [96, 43] width 5 height 5
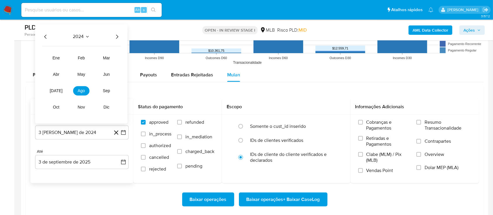
click at [116, 36] on icon "Año siguiente" at bounding box center [116, 36] width 7 height 7
click at [56, 93] on button "[DATE]" at bounding box center [56, 90] width 16 height 9
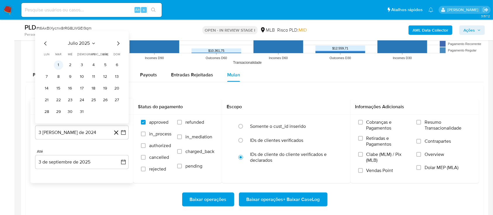
click at [57, 64] on button "1" at bounding box center [58, 64] width 9 height 9
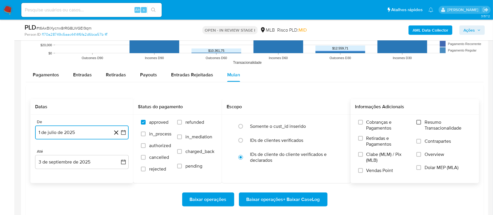
click at [418, 121] on input "Resumo Transacionalidade" at bounding box center [418, 122] width 5 height 5
click at [277, 197] on span "Baixar operações + Baixar CaseLog" at bounding box center [282, 199] width 73 height 13
